Goal: Task Accomplishment & Management: Manage account settings

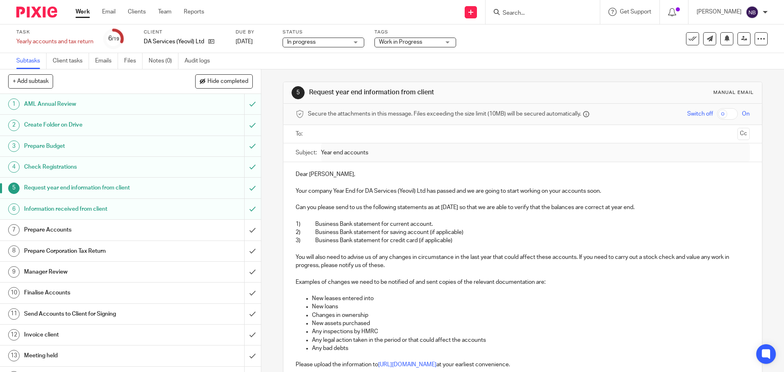
scroll to position [163, 0]
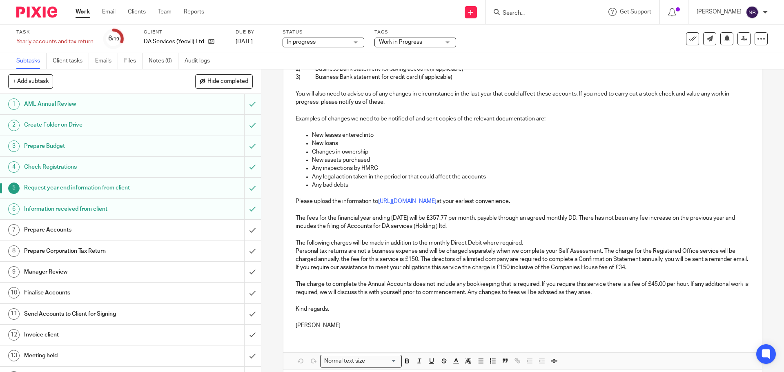
click at [562, 16] on input "Search" at bounding box center [538, 13] width 73 height 7
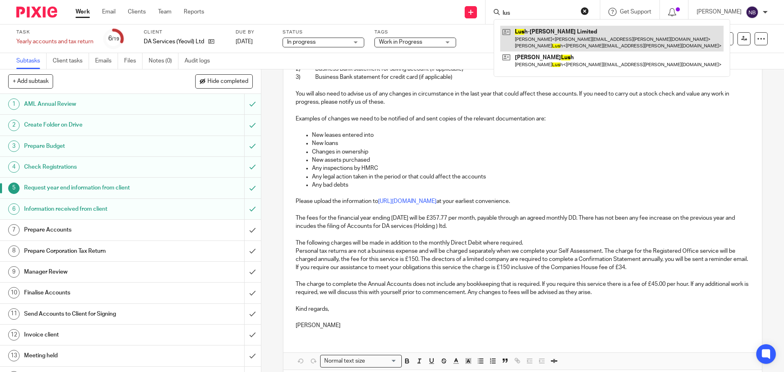
type input "lus"
click at [558, 36] on link at bounding box center [611, 38] width 223 height 25
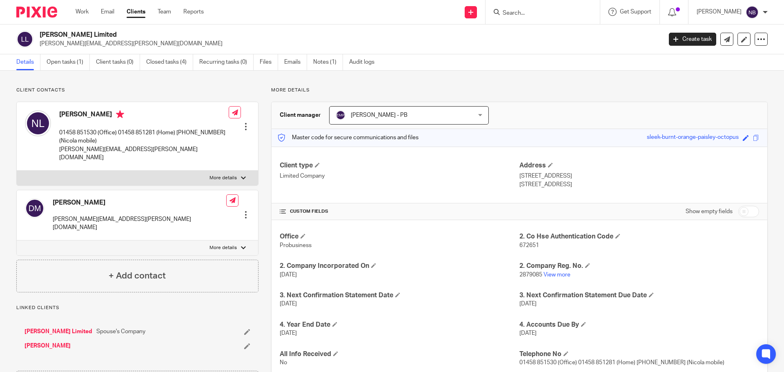
click at [565, 13] on input "Search" at bounding box center [538, 13] width 73 height 7
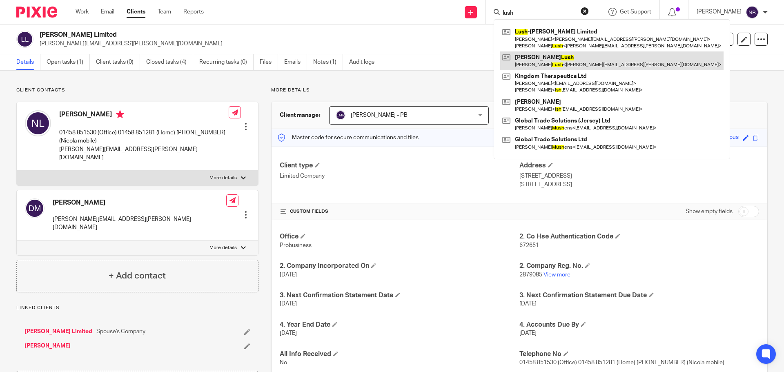
type input "lush"
click at [550, 64] on link at bounding box center [611, 60] width 223 height 19
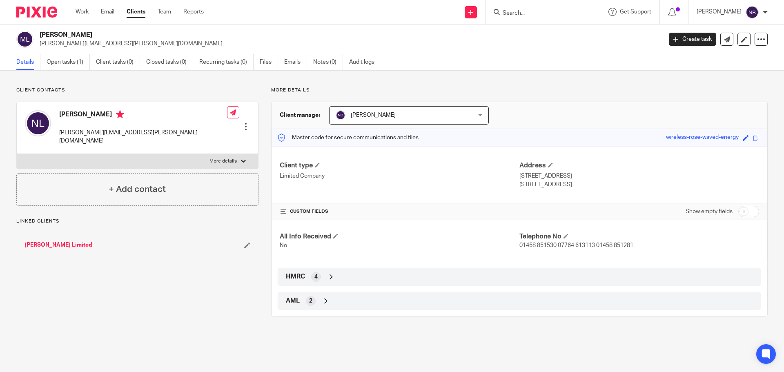
click at [549, 14] on input "Search" at bounding box center [538, 13] width 73 height 7
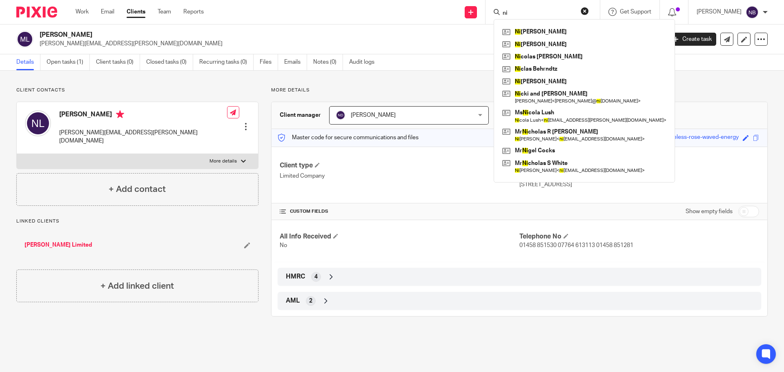
type input "n"
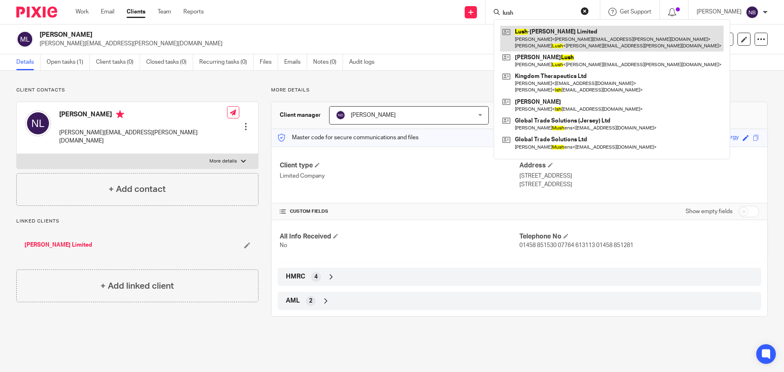
type input "lush"
click at [558, 38] on link at bounding box center [611, 38] width 223 height 25
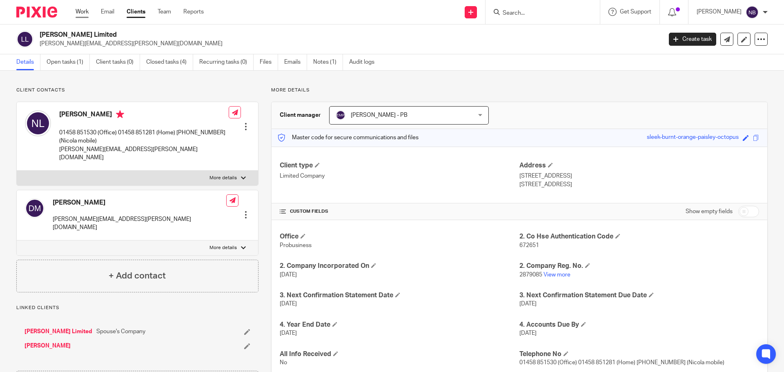
click at [83, 10] on link "Work" at bounding box center [82, 12] width 13 height 8
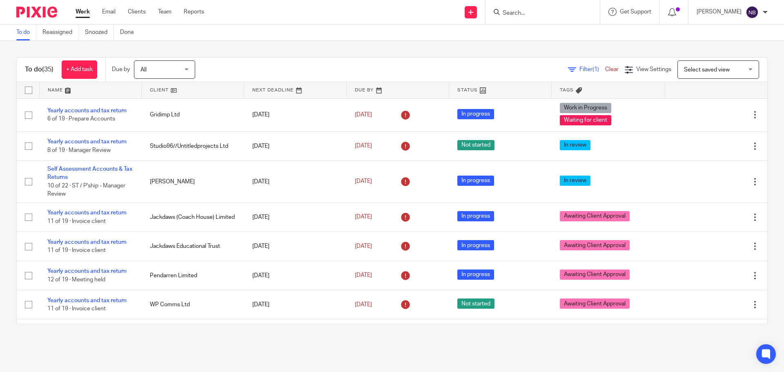
click at [357, 27] on div "To do Reassigned Snoozed Done" at bounding box center [392, 32] width 784 height 16
drag, startPoint x: 357, startPoint y: 27, endPoint x: 322, endPoint y: 29, distance: 35.2
click at [322, 29] on div "To do Reassigned Snoozed Done" at bounding box center [392, 32] width 784 height 16
click at [408, 53] on div "To do (35) + Add task Due by All All Today Tomorrow This week Next week This mo…" at bounding box center [392, 191] width 784 height 300
drag, startPoint x: 408, startPoint y: 53, endPoint x: 387, endPoint y: 51, distance: 21.0
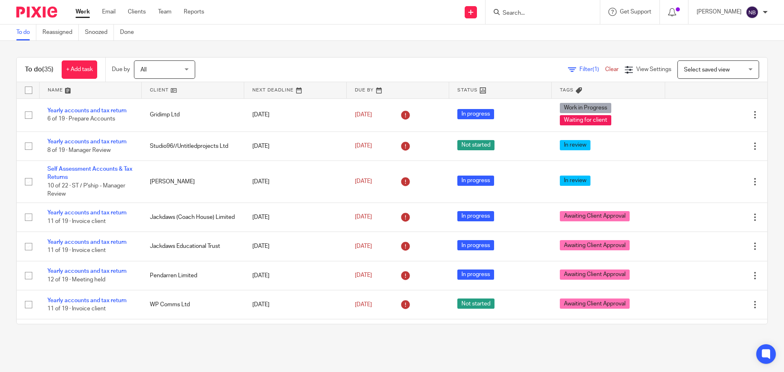
click at [387, 51] on div "To do (35) + Add task Due by All All Today Tomorrow This week Next week This mo…" at bounding box center [392, 191] width 784 height 300
click at [431, 50] on div "To do (35) + Add task Due by All All Today Tomorrow This week Next week This mo…" at bounding box center [392, 191] width 784 height 300
drag, startPoint x: 431, startPoint y: 50, endPoint x: 400, endPoint y: 48, distance: 31.5
click at [400, 48] on div "To do (35) + Add task Due by All All Today Tomorrow This week Next week This mo…" at bounding box center [392, 191] width 784 height 300
click at [536, 11] on input "Search" at bounding box center [538, 13] width 73 height 7
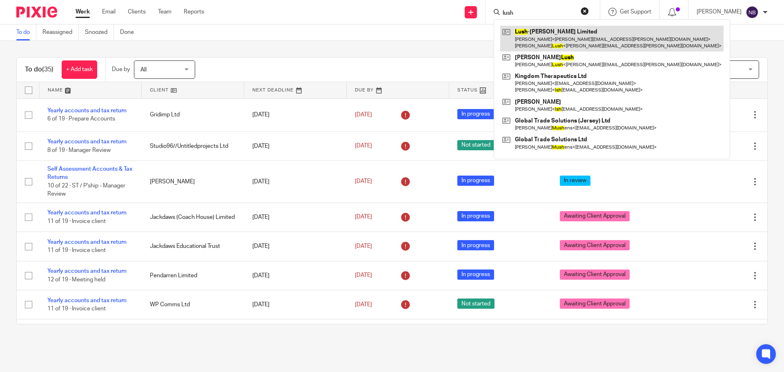
type input "lush"
click at [564, 42] on link at bounding box center [611, 38] width 223 height 25
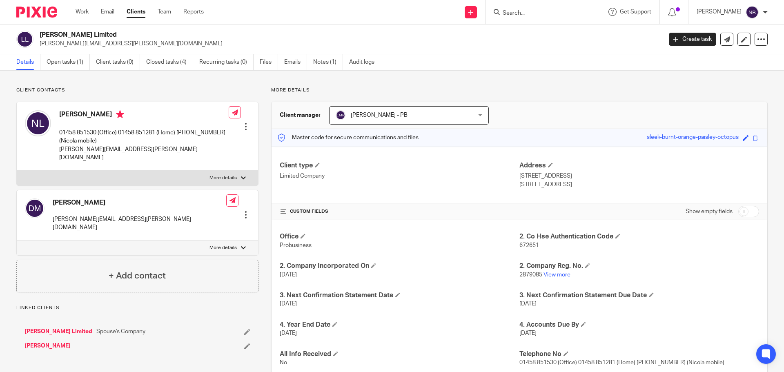
scroll to position [61, 0]
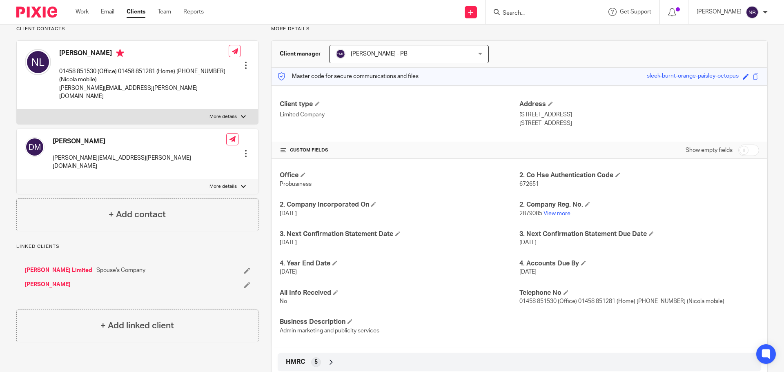
click at [313, 357] on div "HMRC 5" at bounding box center [519, 362] width 471 height 14
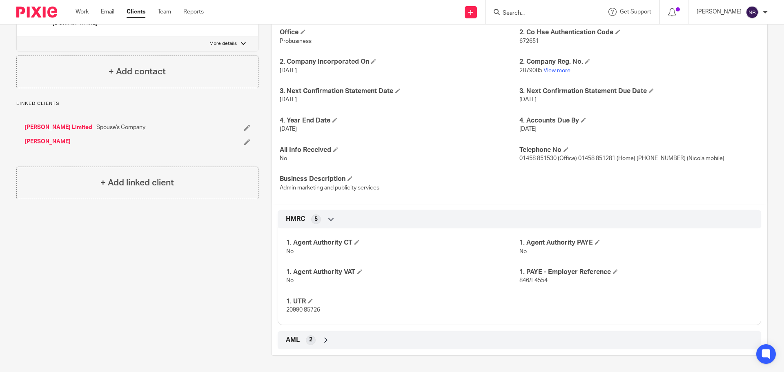
drag, startPoint x: 412, startPoint y: 273, endPoint x: 740, endPoint y: 364, distance: 341.2
click at [556, 316] on div "1. Agent Authority CT No 1. Agent Authority PAYE No 1. Agent Authority VAT No 1…" at bounding box center [519, 273] width 483 height 102
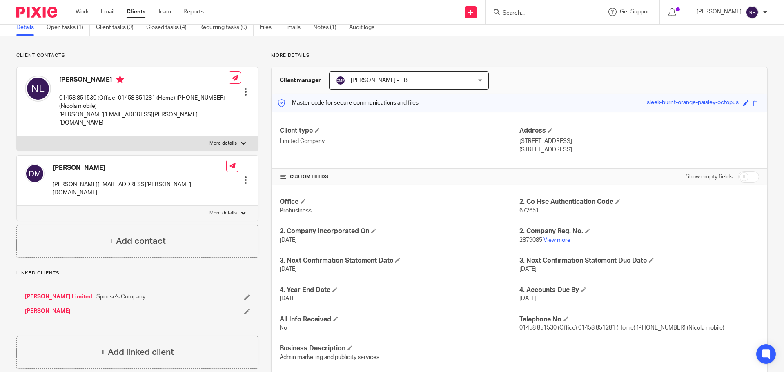
scroll to position [0, 0]
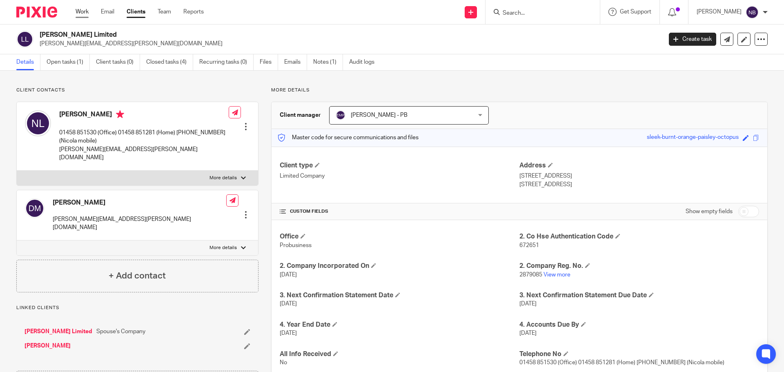
click at [86, 13] on link "Work" at bounding box center [82, 12] width 13 height 8
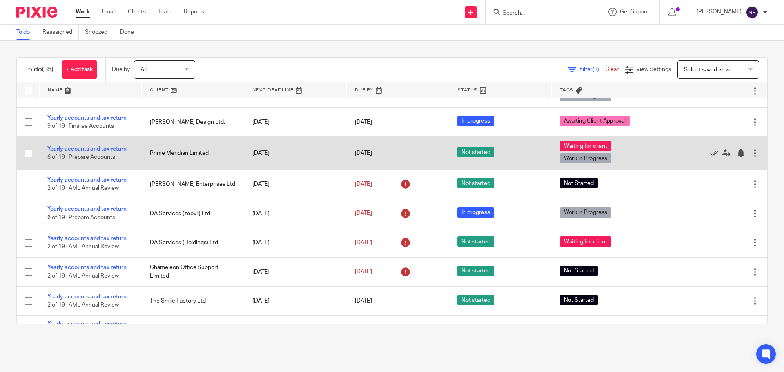
scroll to position [449, 0]
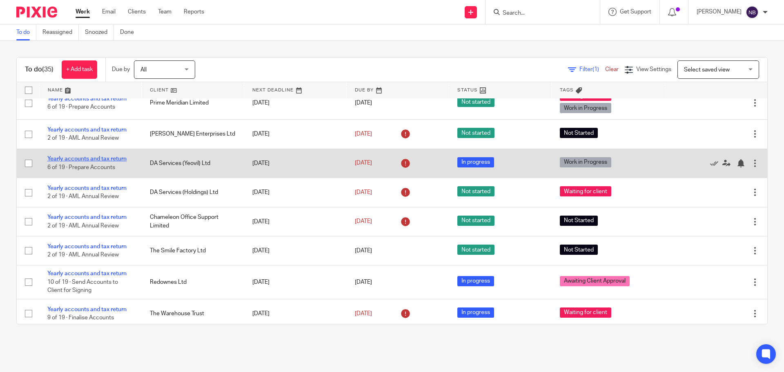
click at [102, 159] on link "Yearly accounts and tax return" at bounding box center [86, 159] width 79 height 6
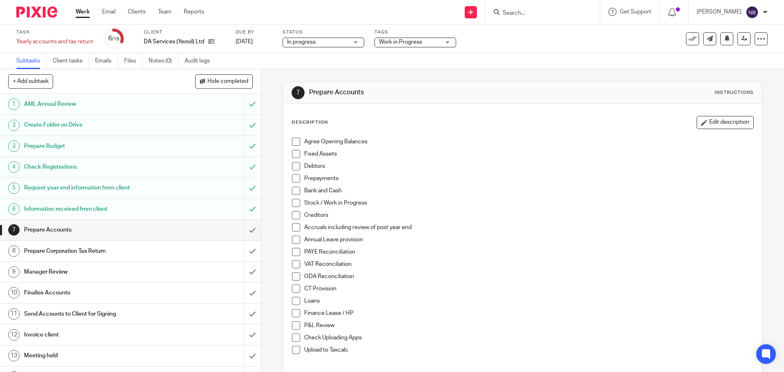
click at [295, 141] on span at bounding box center [296, 142] width 8 height 8
click at [294, 152] on span at bounding box center [296, 154] width 8 height 8
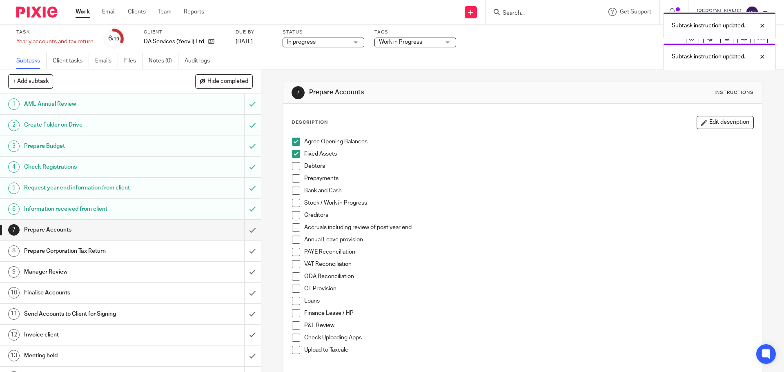
click at [293, 165] on span at bounding box center [296, 166] width 8 height 8
click at [292, 167] on span at bounding box center [296, 166] width 8 height 8
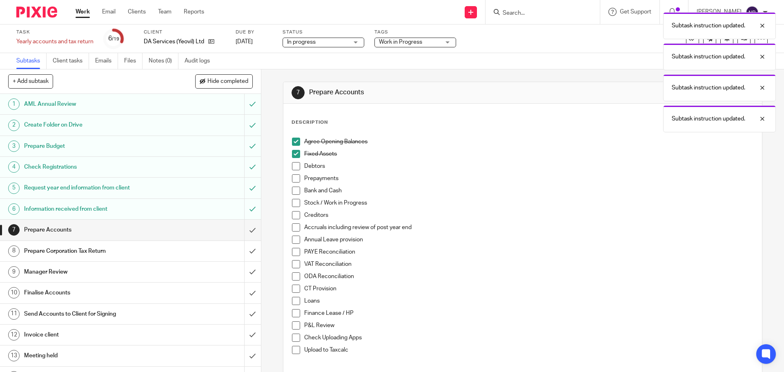
click at [292, 191] on span at bounding box center [296, 191] width 8 height 8
click at [295, 213] on span at bounding box center [296, 215] width 8 height 8
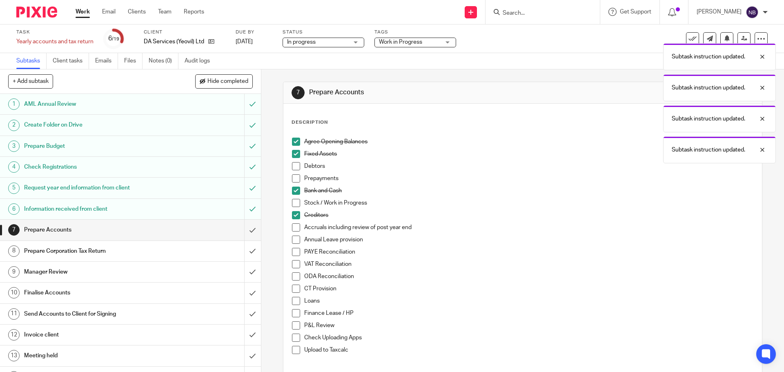
click at [294, 227] on span at bounding box center [296, 227] width 8 height 8
click at [293, 255] on span at bounding box center [296, 252] width 8 height 8
click at [292, 263] on span at bounding box center [296, 264] width 8 height 8
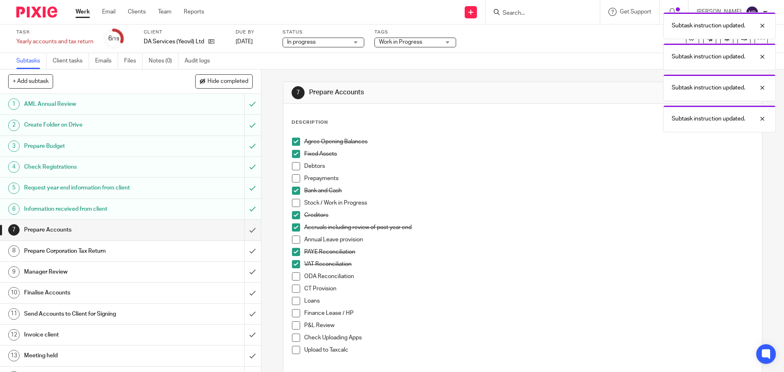
click at [294, 302] on span at bounding box center [296, 301] width 8 height 8
click at [295, 312] on span at bounding box center [296, 313] width 8 height 8
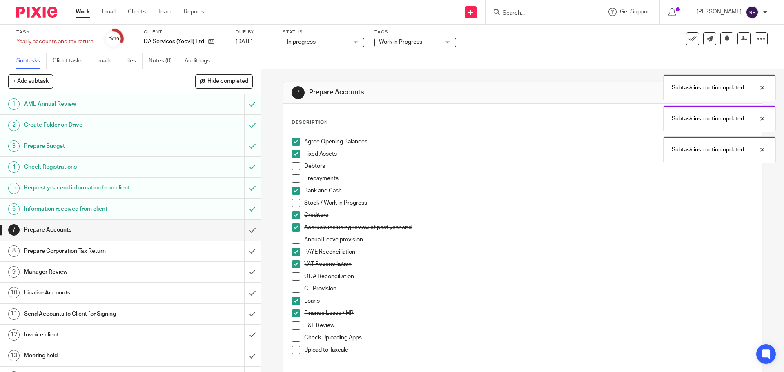
click at [294, 326] on span at bounding box center [296, 325] width 8 height 8
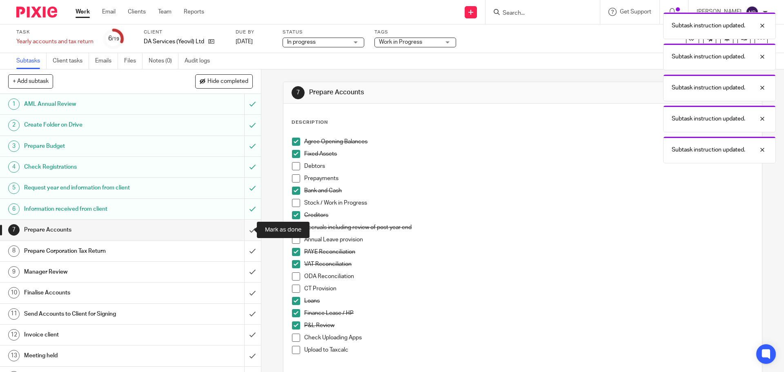
click at [242, 232] on input "submit" at bounding box center [130, 230] width 261 height 20
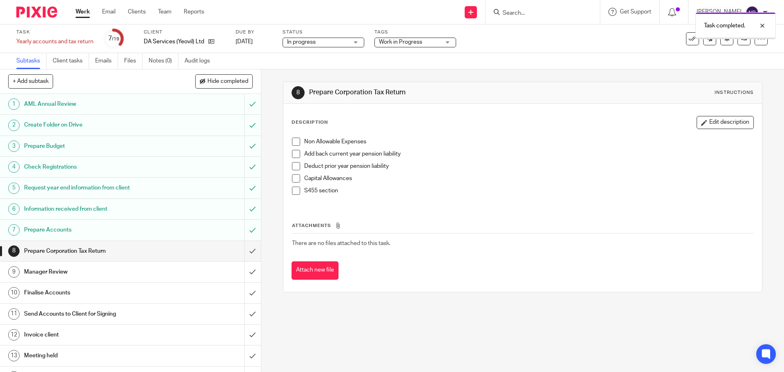
click at [410, 45] on span "Work in Progress" at bounding box center [409, 42] width 61 height 9
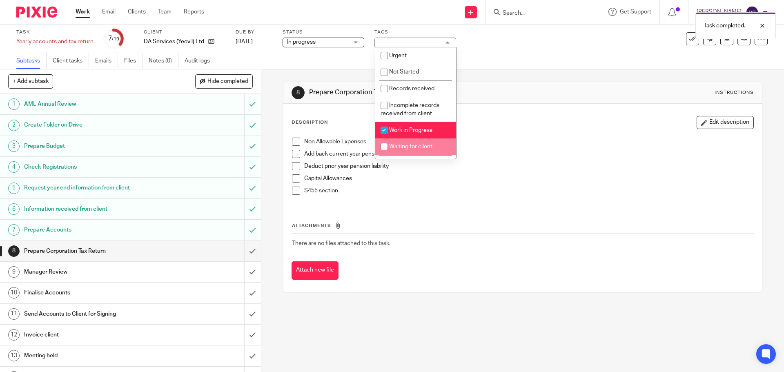
click at [391, 144] on input "checkbox" at bounding box center [384, 147] width 16 height 16
checkbox input "true"
click at [391, 134] on input "checkbox" at bounding box center [384, 130] width 16 height 16
checkbox input "false"
click at [82, 14] on link "Work" at bounding box center [83, 12] width 14 height 8
